Goal: Task Accomplishment & Management: Manage account settings

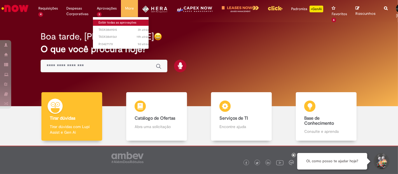
click at [103, 23] on link "Exibir todas as aprovações" at bounding box center [124, 23] width 62 height 6
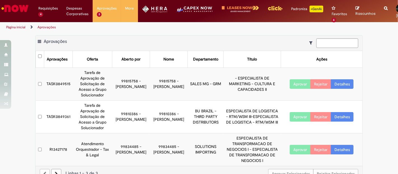
click at [86, 75] on td "Tarefa de Aprovação de Solicitação de Acesso a Grupo Solucionador" at bounding box center [92, 84] width 39 height 33
click at [46, 80] on td "TASK0849515" at bounding box center [58, 84] width 29 height 33
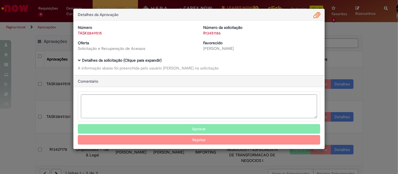
click at [376, 52] on div "Detalhes da Aprovação Número TASK0849515 Número da solicitação R13451186 Oferta…" at bounding box center [199, 87] width 398 height 174
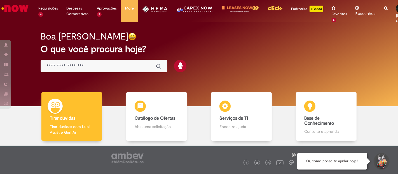
click at [202, 9] on img "Menu Cabeçalho" at bounding box center [194, 11] width 37 height 11
click at [201, 7] on img "Menu Cabeçalho" at bounding box center [194, 11] width 37 height 11
click at [192, 9] on img "Menu Cabeçalho" at bounding box center [194, 11] width 37 height 11
